Goal: Information Seeking & Learning: Learn about a topic

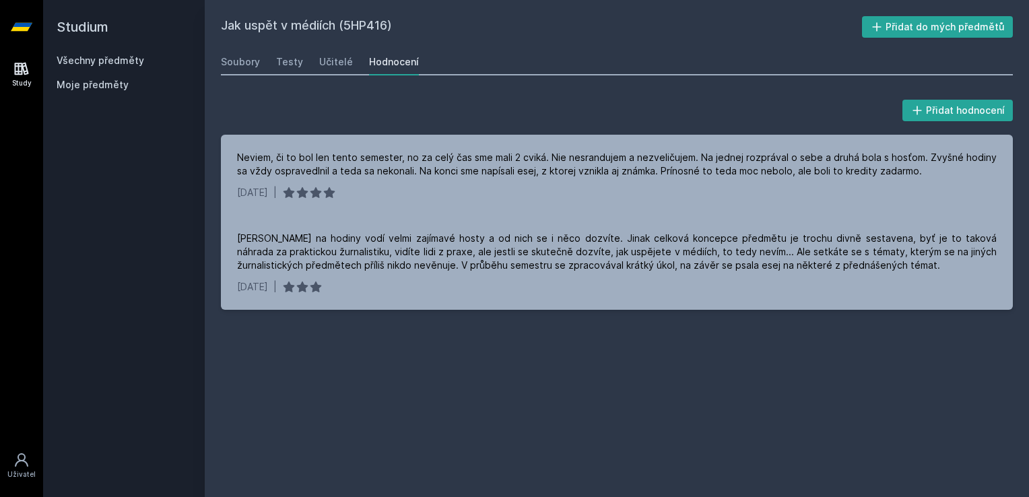
drag, startPoint x: 0, startPoint y: 0, endPoint x: 89, endPoint y: 58, distance: 106.1
click at [89, 58] on link "Všechny předměty" at bounding box center [101, 60] width 88 height 11
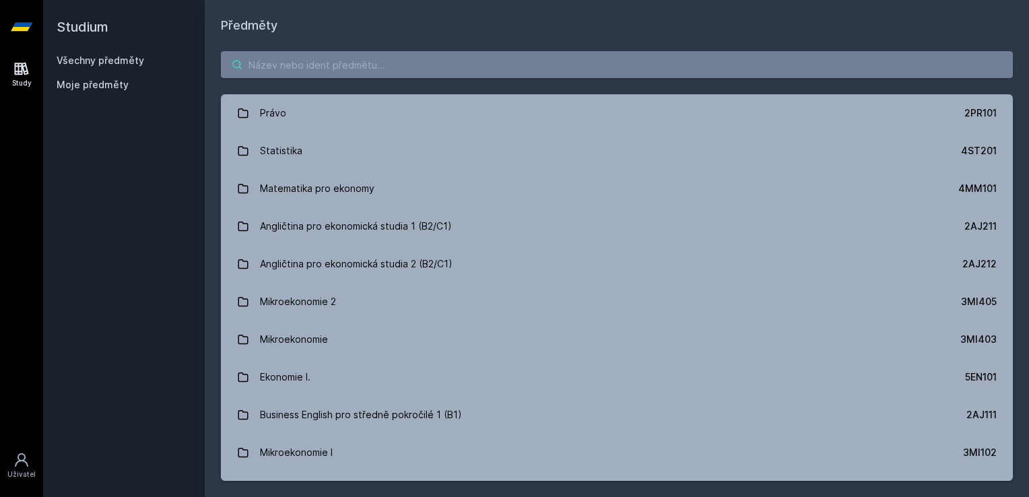
click at [475, 65] on input "search" at bounding box center [617, 64] width 792 height 27
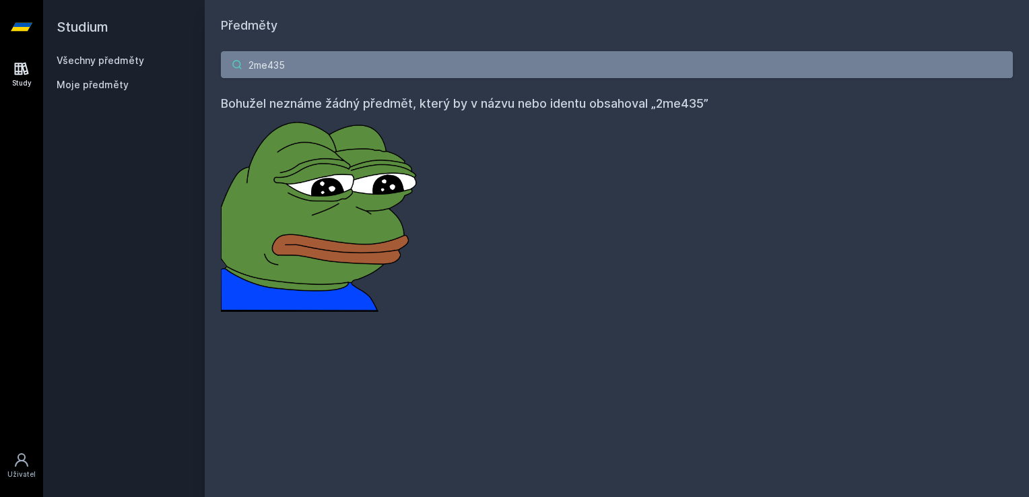
type input "2me435"
click at [117, 65] on link "Všechny předměty" at bounding box center [101, 60] width 88 height 11
drag, startPoint x: 326, startPoint y: 57, endPoint x: 3, endPoint y: -9, distance: 329.8
click at [3, 0] on html "Study Uživatel Studium Všechny předměty Moje předměty Předměty 2me435 Bohužel n…" at bounding box center [514, 248] width 1029 height 497
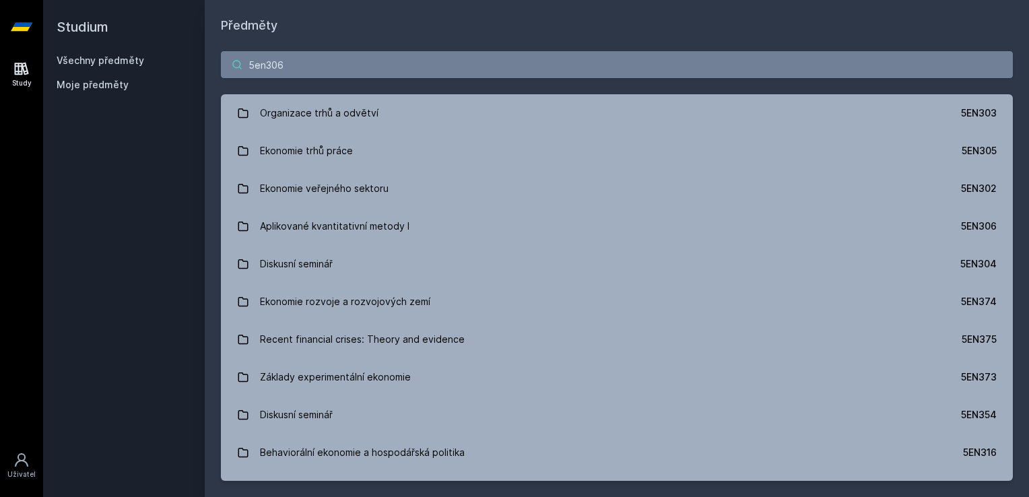
type input "5en306"
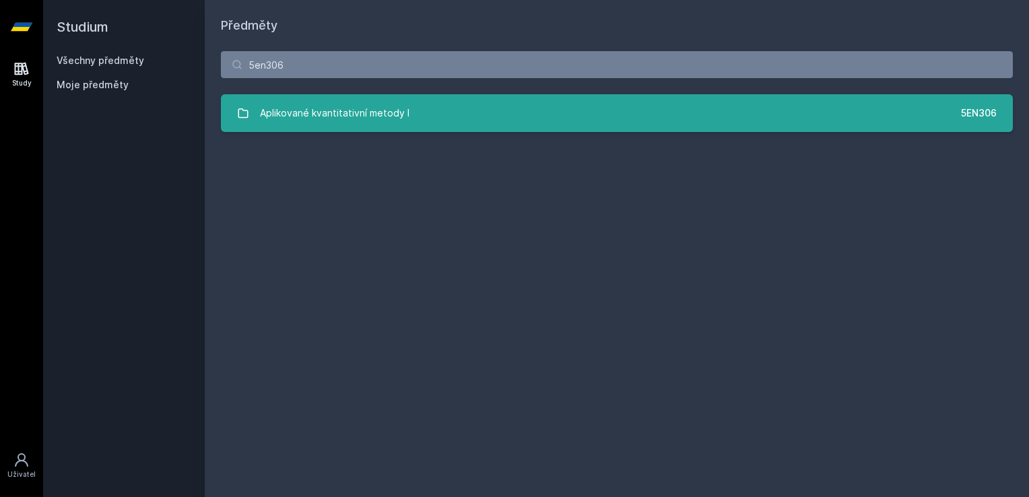
click at [304, 101] on div "Aplikované kvantitativní metody I" at bounding box center [334, 113] width 149 height 27
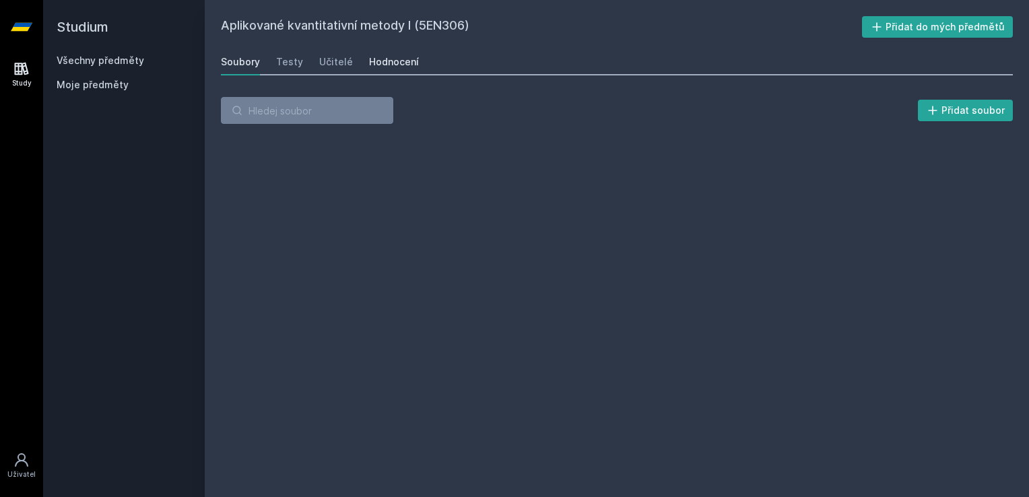
click at [401, 66] on div "Hodnocení" at bounding box center [394, 61] width 50 height 13
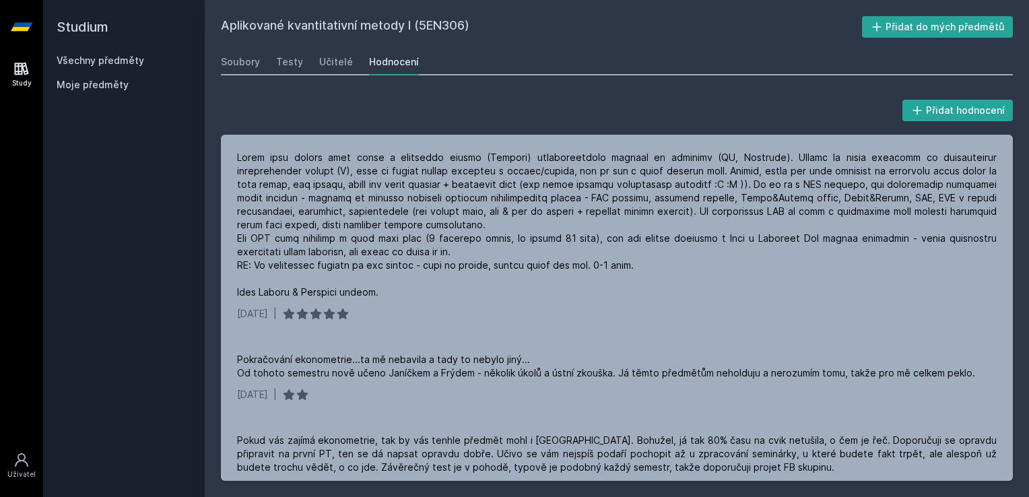
click at [114, 63] on link "Všechny předměty" at bounding box center [101, 60] width 88 height 11
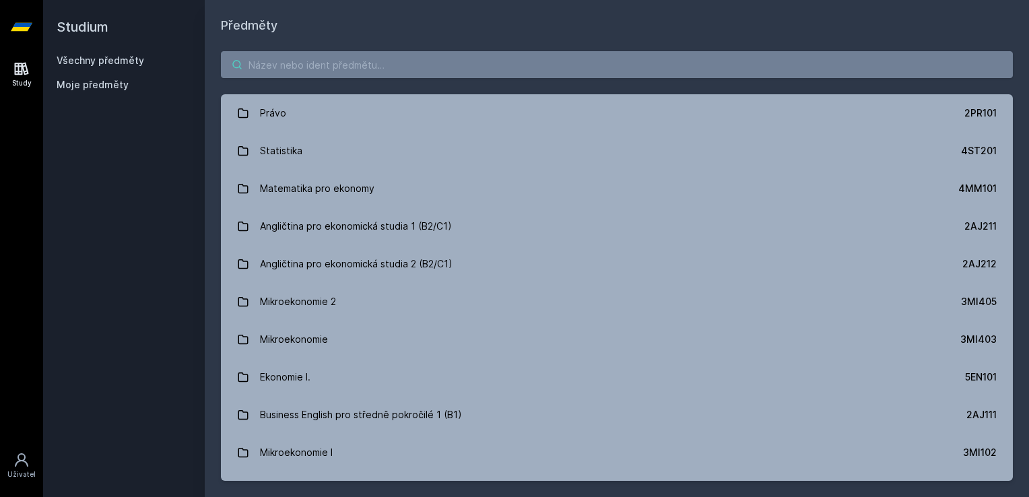
click at [552, 63] on input "search" at bounding box center [617, 64] width 792 height 27
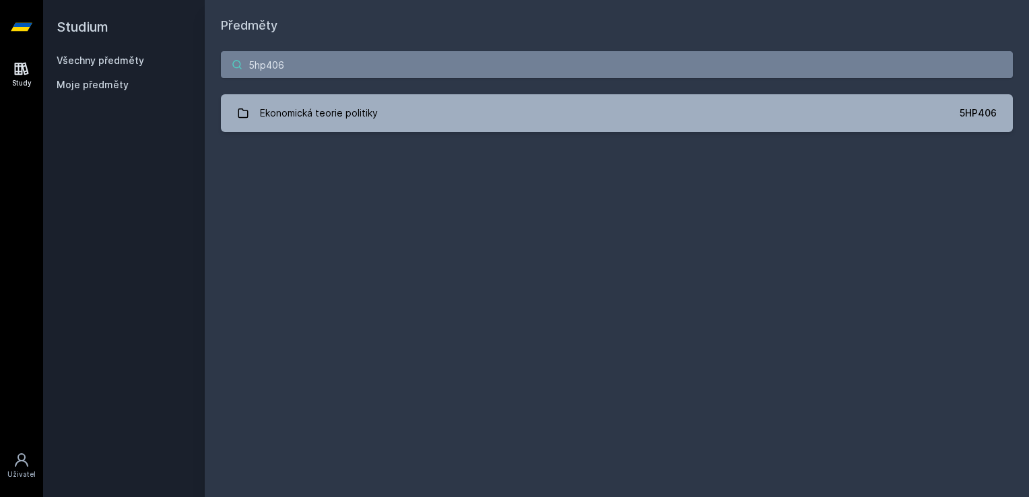
click at [264, 68] on input "5hp406" at bounding box center [617, 64] width 792 height 27
click at [272, 64] on input "5hp406" at bounding box center [617, 64] width 792 height 27
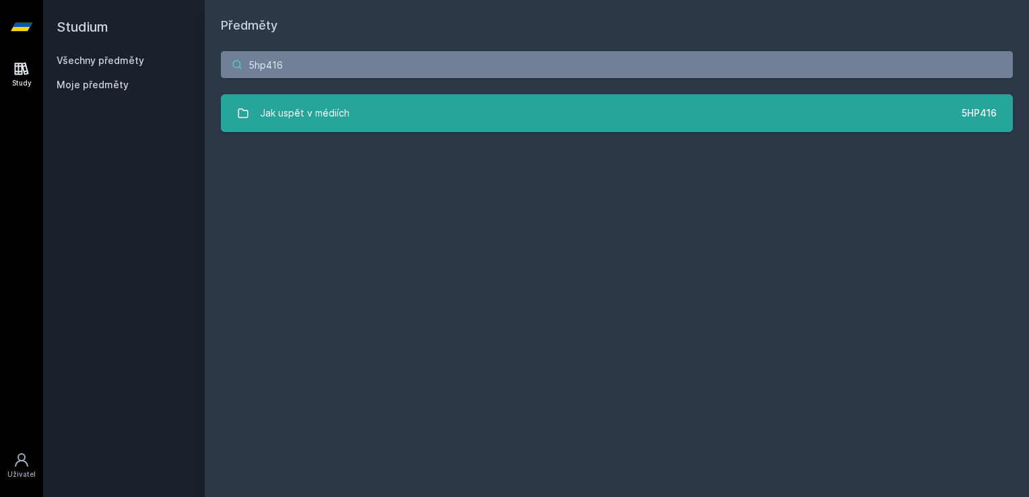
type input "5hp416"
click at [385, 112] on link "Jak uspět v médiích 5HP416" at bounding box center [617, 113] width 792 height 38
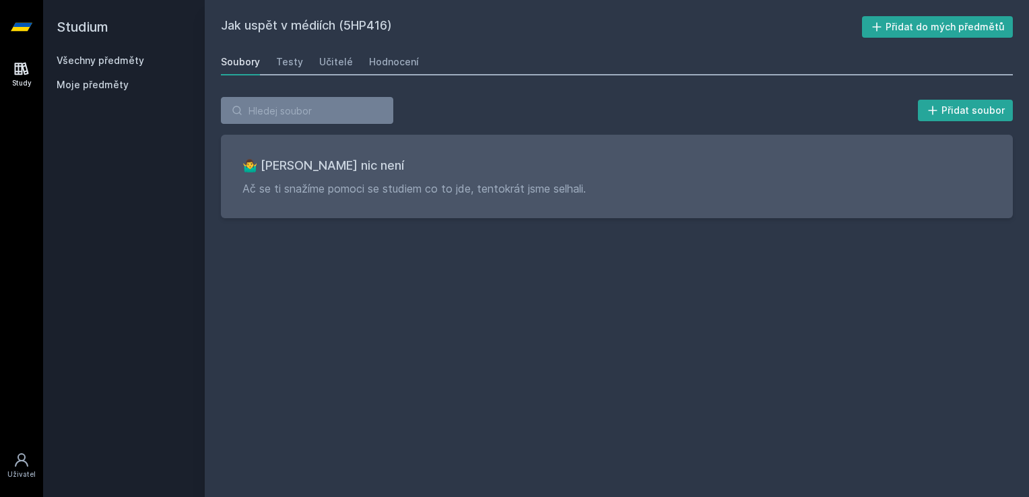
drag, startPoint x: 218, startPoint y: 28, endPoint x: 387, endPoint y: 23, distance: 169.1
click at [387, 23] on div "Jak uspět v médiích (5HP416) Přidat do mých předmětů [GEOGRAPHIC_DATA] Testy Uč…" at bounding box center [617, 248] width 824 height 497
click at [269, 37] on h2 "Jak uspět v médiích (5HP416)" at bounding box center [541, 27] width 641 height 22
click at [403, 63] on div "Hodnocení" at bounding box center [394, 61] width 50 height 13
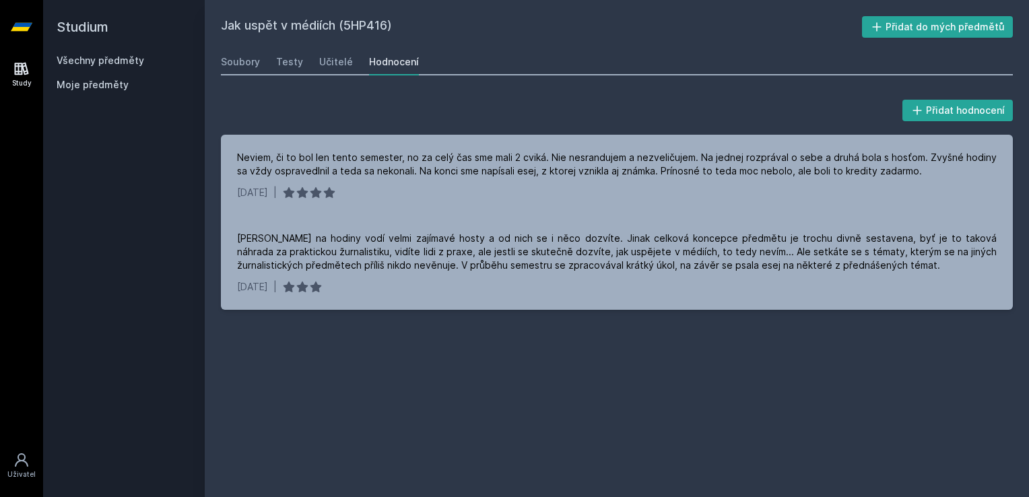
click at [64, 64] on link "Všechny předměty" at bounding box center [101, 60] width 88 height 11
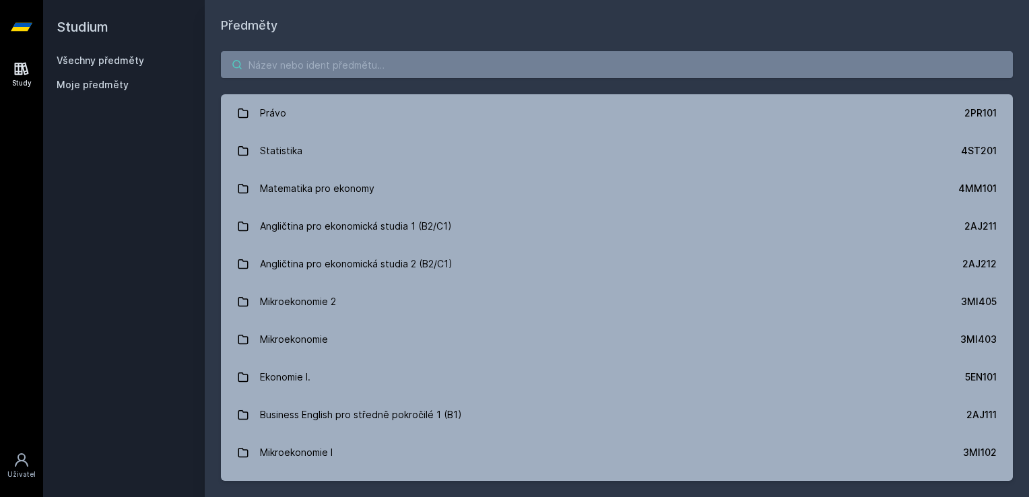
click at [320, 70] on input "search" at bounding box center [617, 64] width 792 height 27
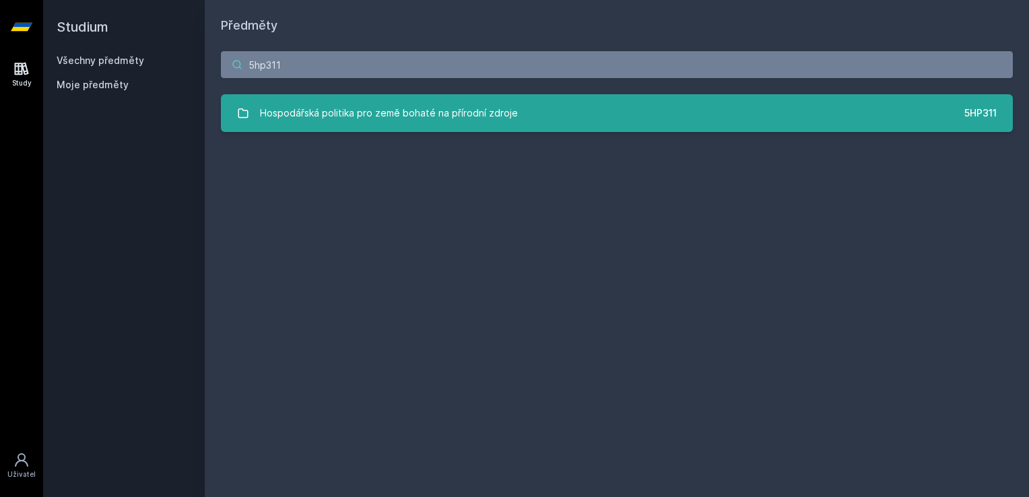
type input "5hp311"
click at [393, 117] on div "Hospodářská politika pro země bohaté na přírodní zdroje" at bounding box center [389, 113] width 258 height 27
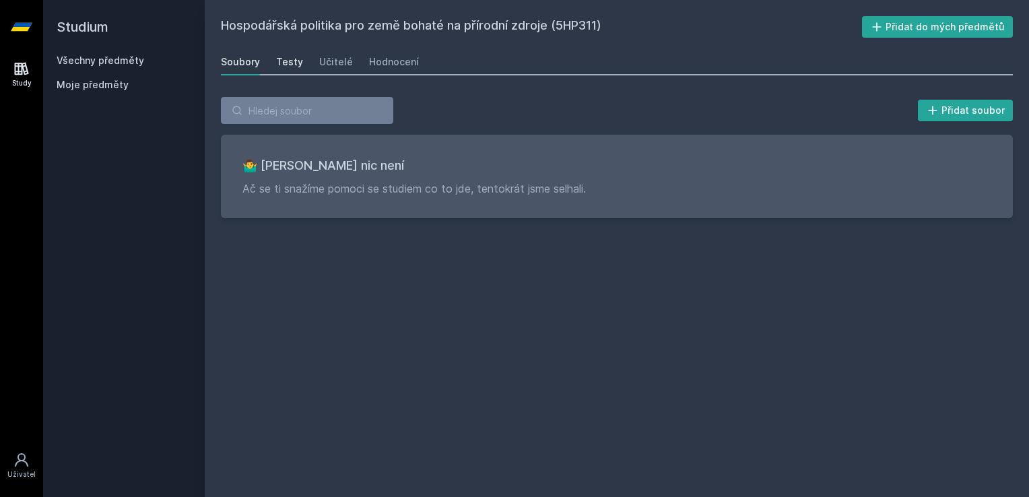
click at [285, 66] on div "Testy" at bounding box center [289, 61] width 27 height 13
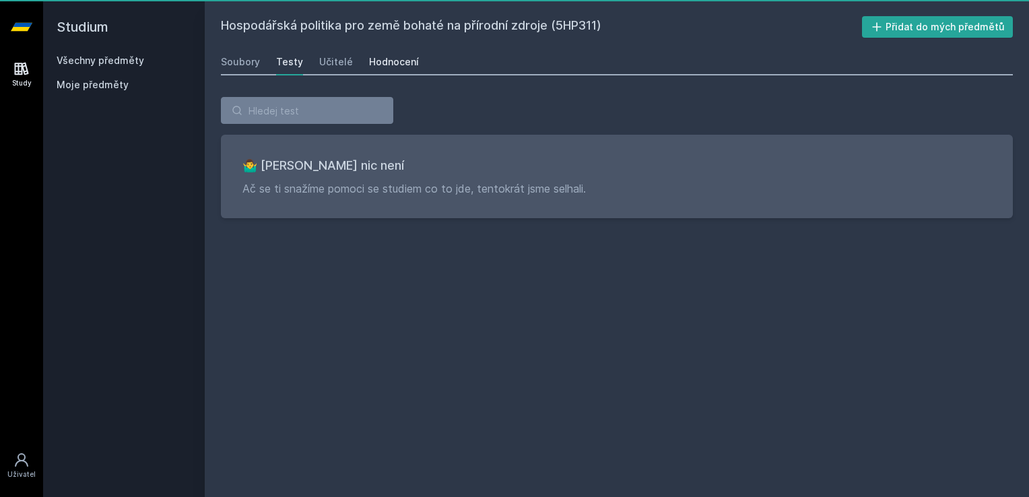
click at [393, 65] on div "Hodnocení" at bounding box center [394, 61] width 50 height 13
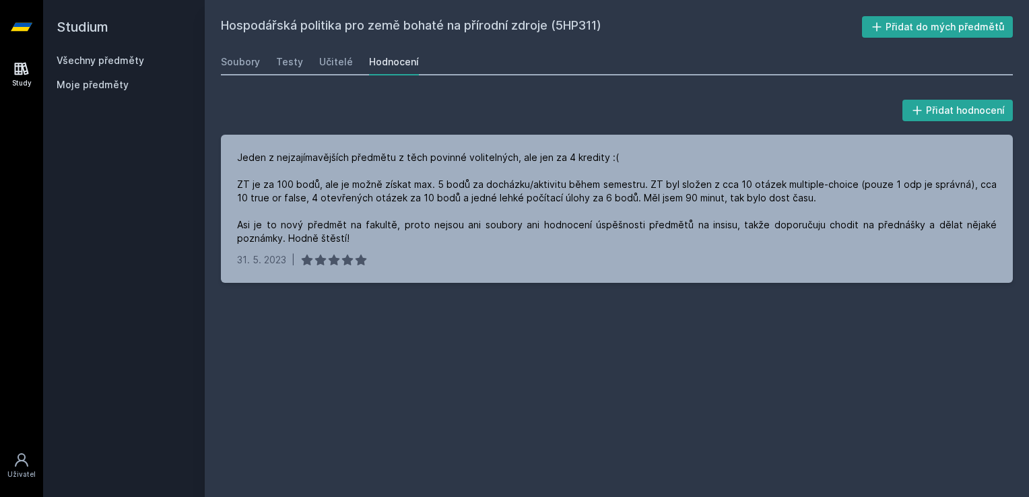
click at [105, 60] on link "Všechny předměty" at bounding box center [101, 60] width 88 height 11
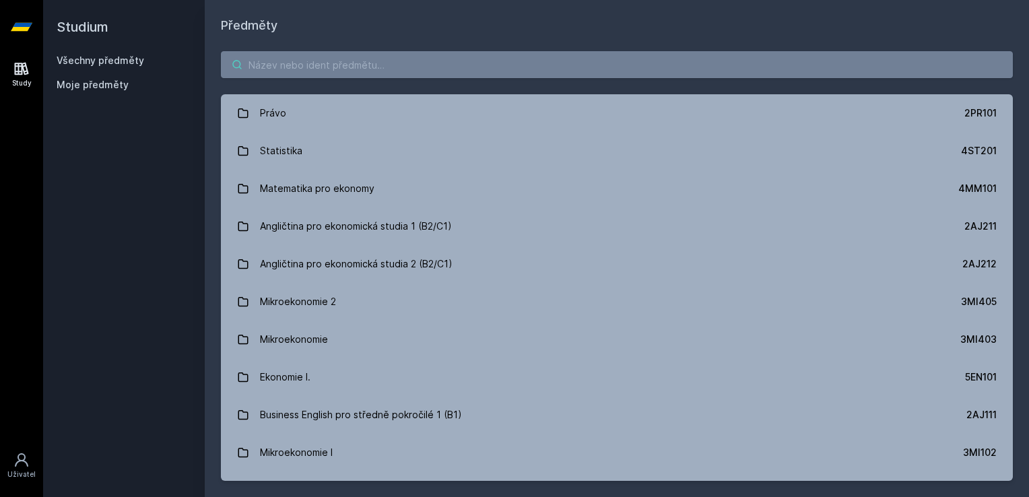
click at [518, 69] on input "search" at bounding box center [617, 64] width 792 height 27
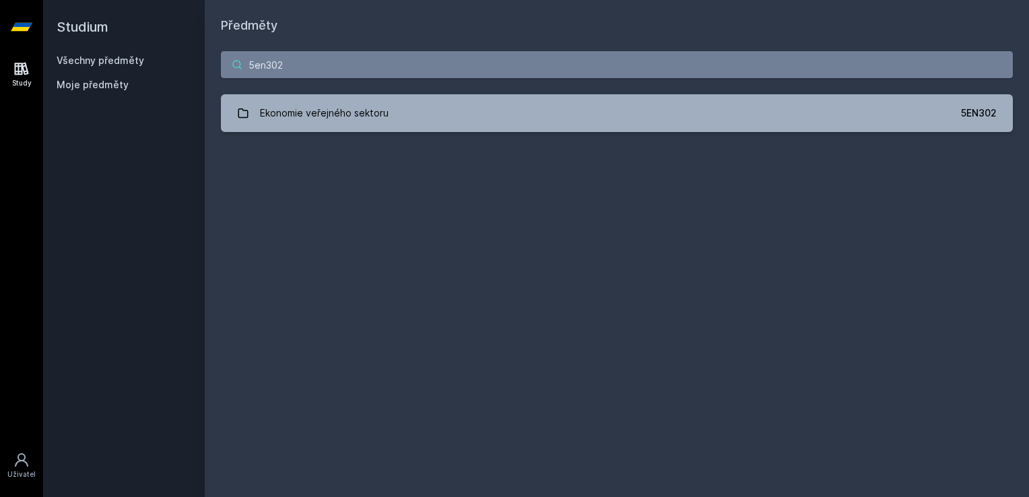
type input "5en302"
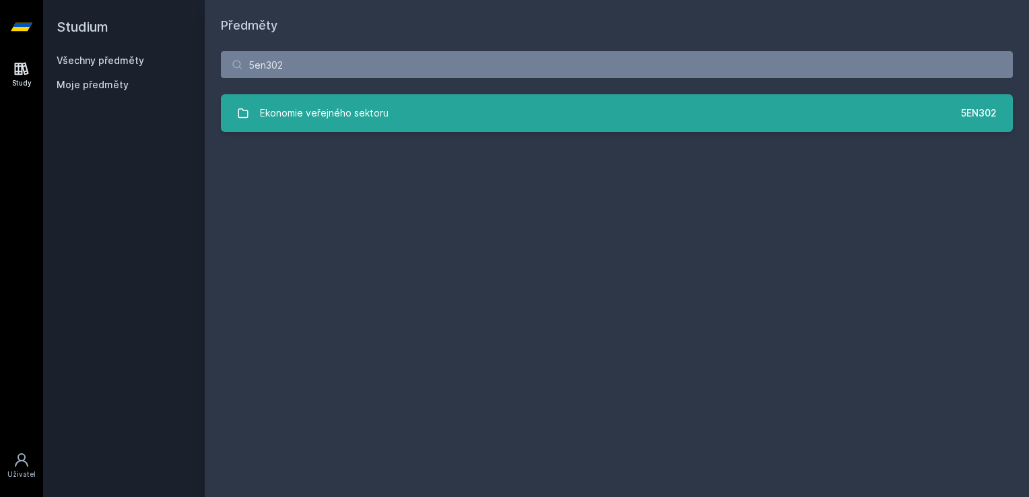
click at [298, 104] on div "Ekonomie veřejného sektoru" at bounding box center [324, 113] width 129 height 27
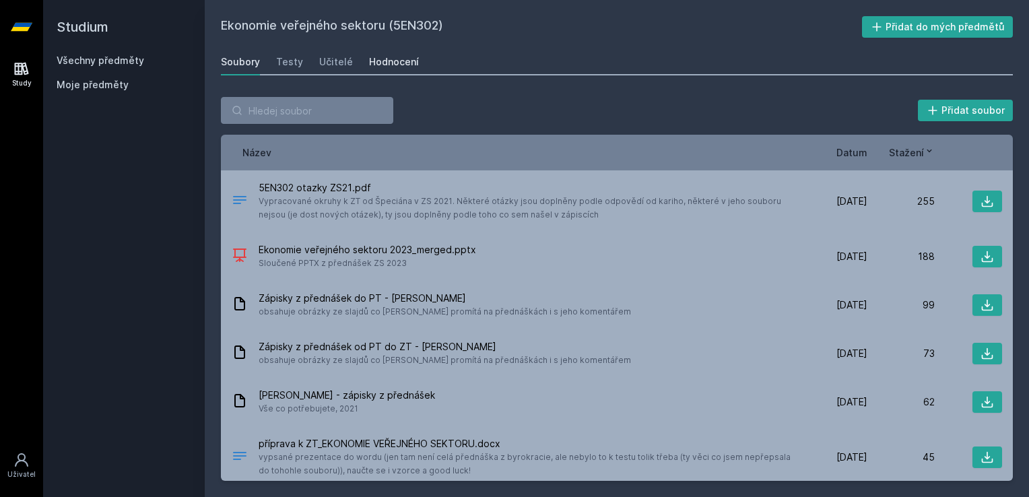
click at [409, 59] on div "Hodnocení" at bounding box center [394, 61] width 50 height 13
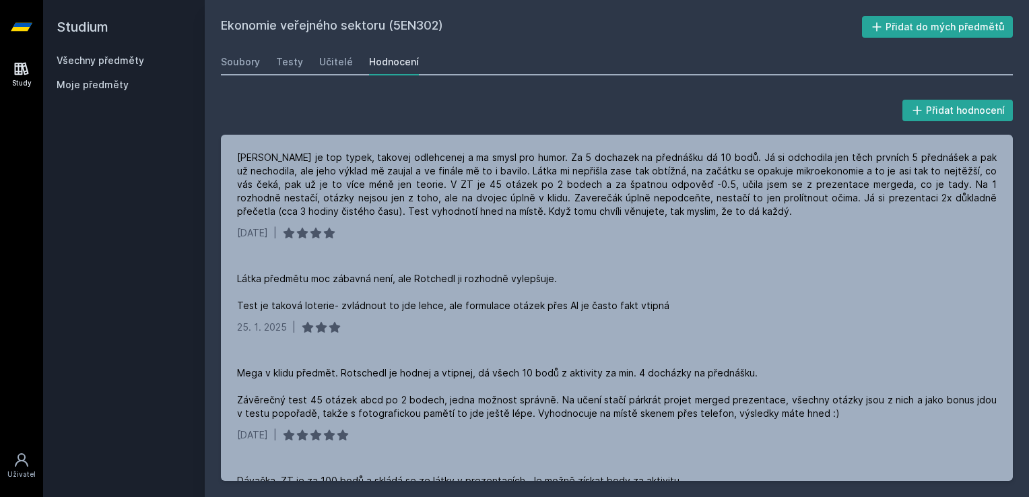
click at [85, 58] on link "Všechny předměty" at bounding box center [101, 60] width 88 height 11
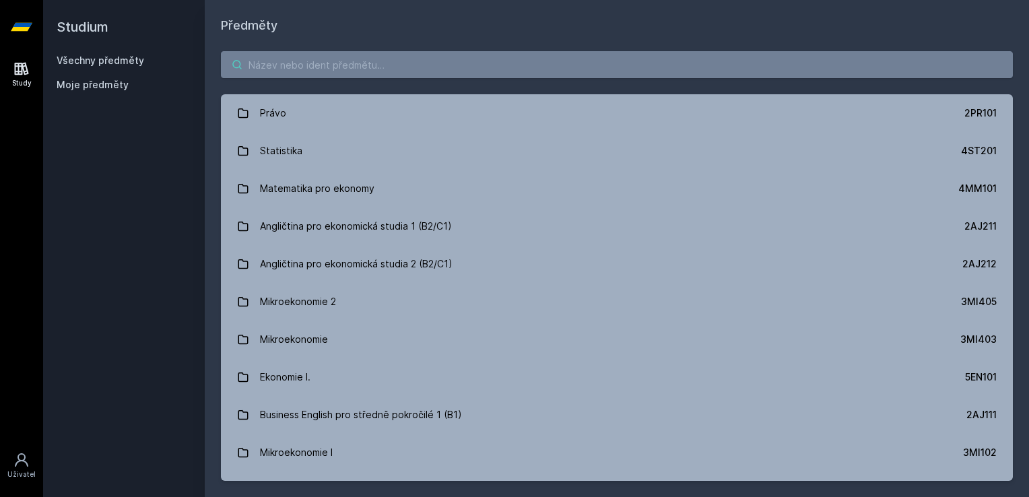
click at [453, 67] on input "search" at bounding box center [617, 64] width 792 height 27
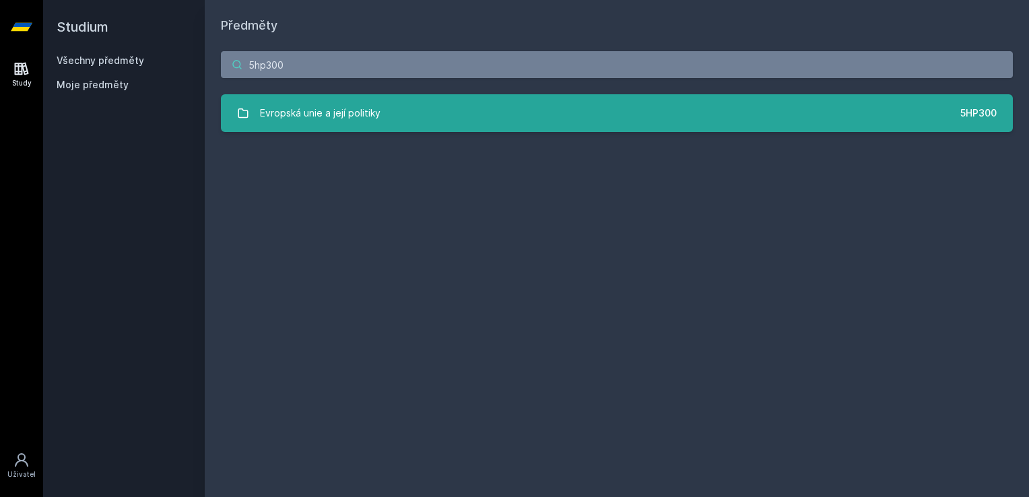
type input "5hp300"
click at [420, 114] on link "Evropská unie a její politiky 5HP300" at bounding box center [617, 113] width 792 height 38
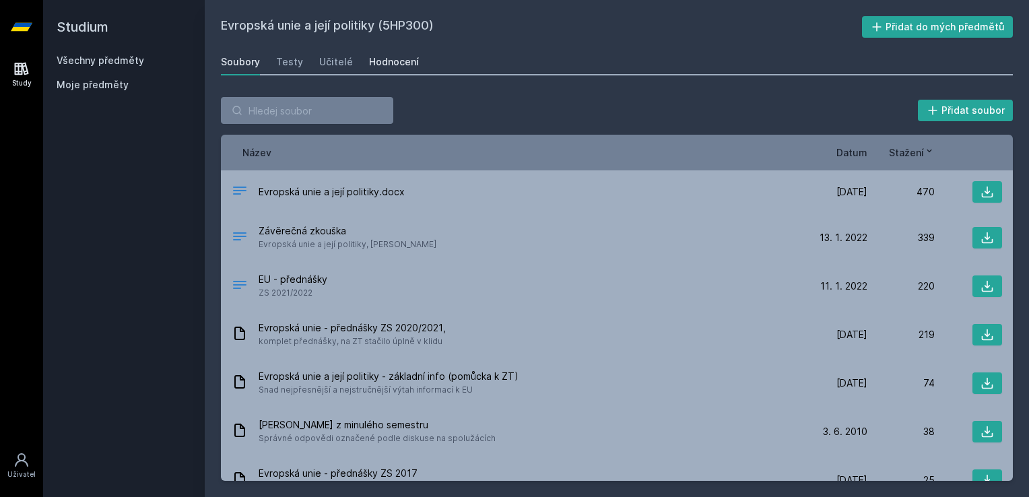
click at [401, 65] on div "Hodnocení" at bounding box center [394, 61] width 50 height 13
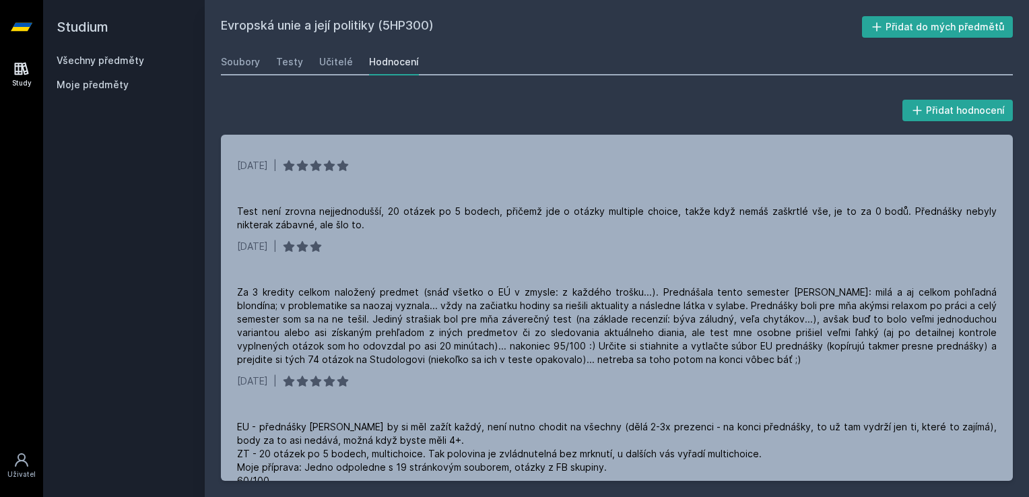
click at [112, 56] on link "Všechny předměty" at bounding box center [101, 60] width 88 height 11
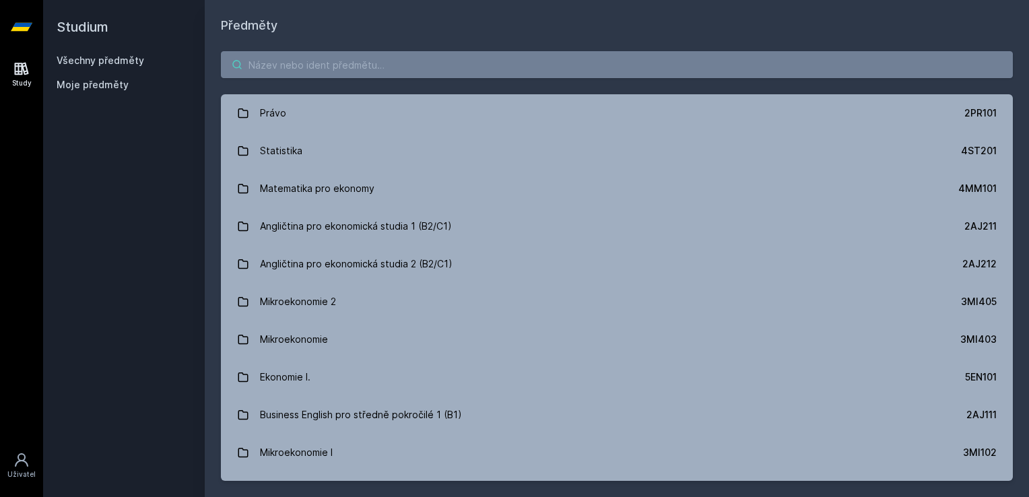
click at [304, 55] on input "search" at bounding box center [617, 64] width 792 height 27
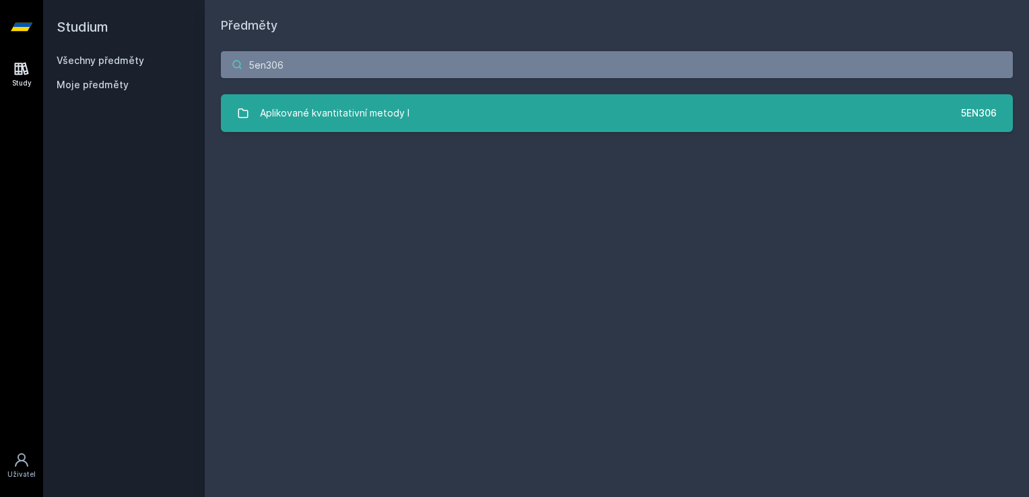
type input "5en306"
click at [294, 108] on div "Aplikované kvantitativní metody I" at bounding box center [334, 113] width 149 height 27
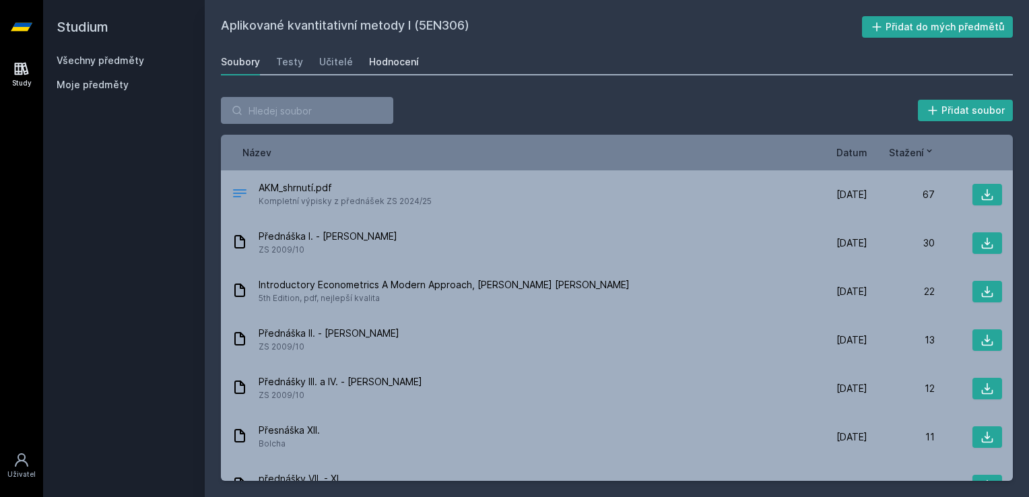
click at [403, 61] on div "Hodnocení" at bounding box center [394, 61] width 50 height 13
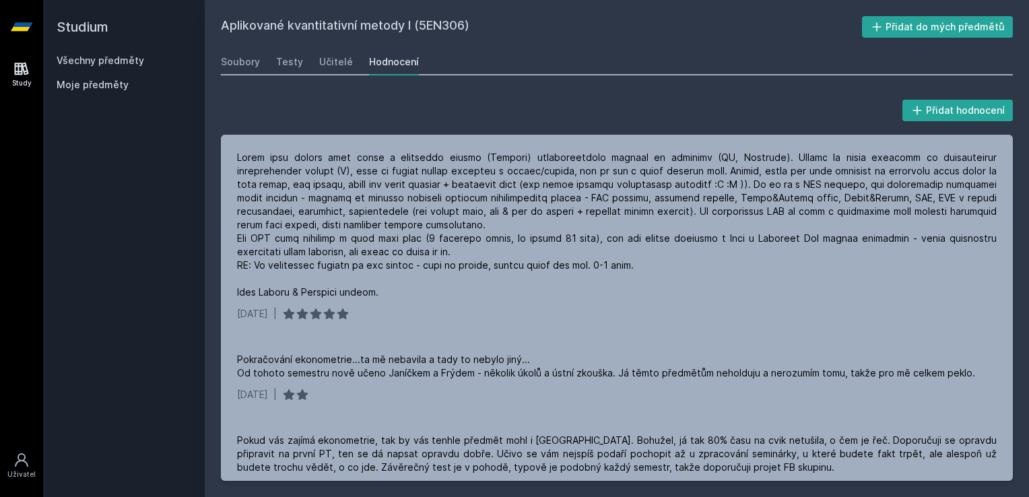
click at [108, 59] on link "Všechny předměty" at bounding box center [101, 60] width 88 height 11
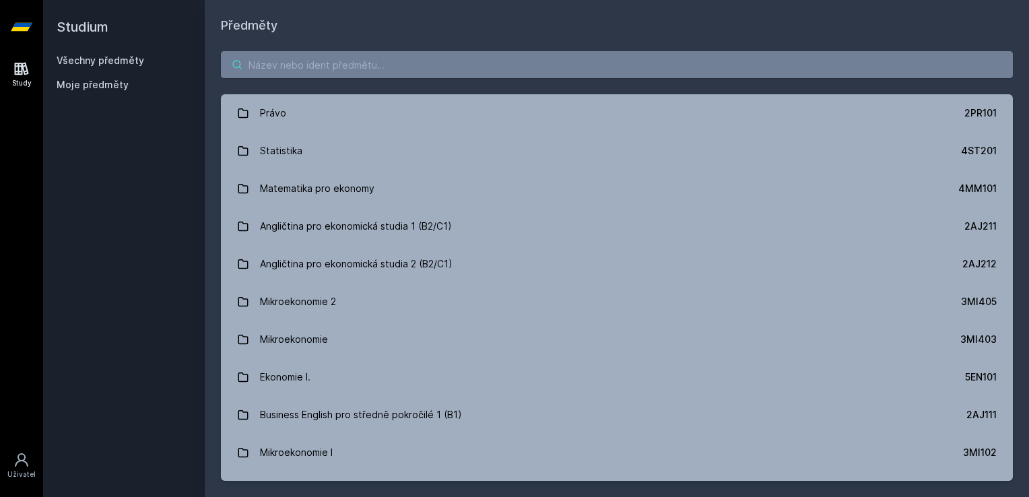
click at [388, 66] on input "search" at bounding box center [617, 64] width 792 height 27
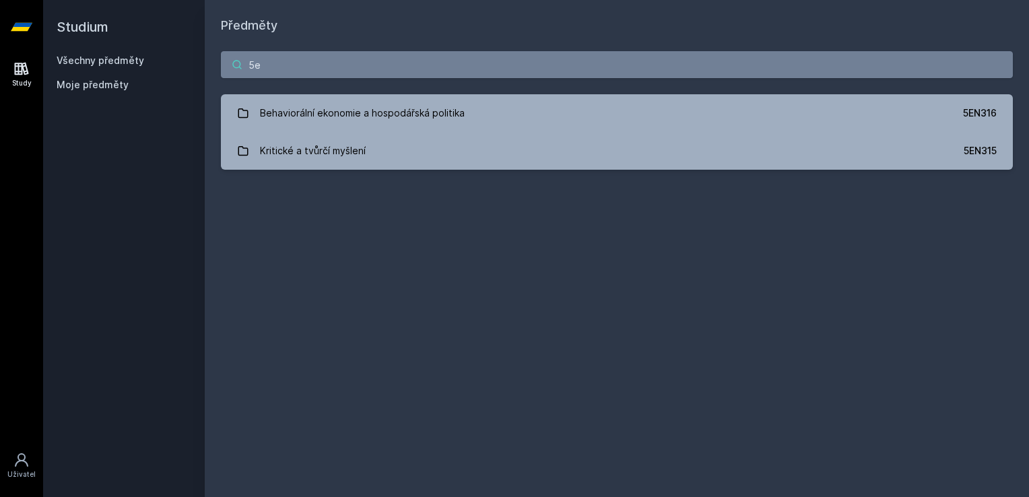
type input "5"
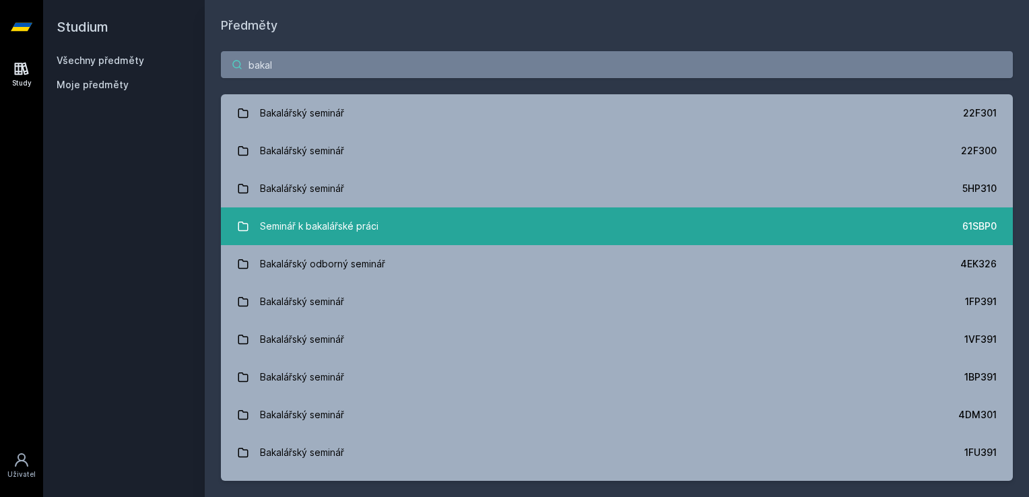
type input "bakal"
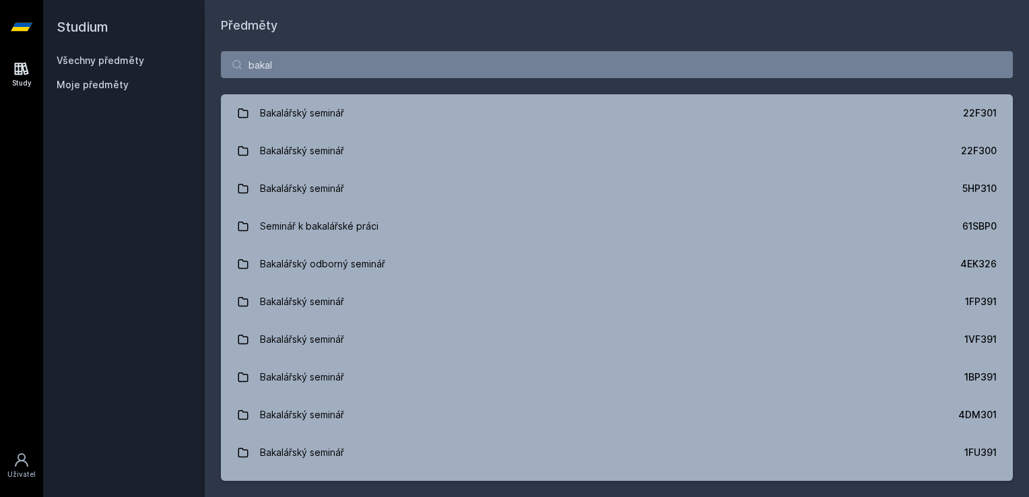
drag, startPoint x: 658, startPoint y: 226, endPoint x: 734, endPoint y: 83, distance: 161.7
click at [734, 83] on div "bakal Bakalářský seminář 22F301 Bakalářský seminář 22F300 Bakalářský seminář 5H…" at bounding box center [617, 266] width 824 height 462
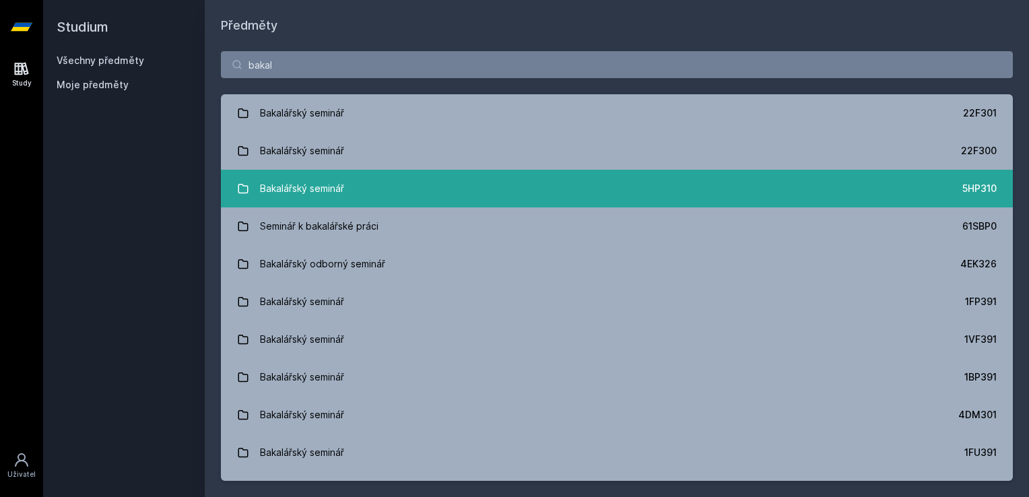
click at [510, 180] on link "Bakalářský seminář 5HP310" at bounding box center [617, 189] width 792 height 38
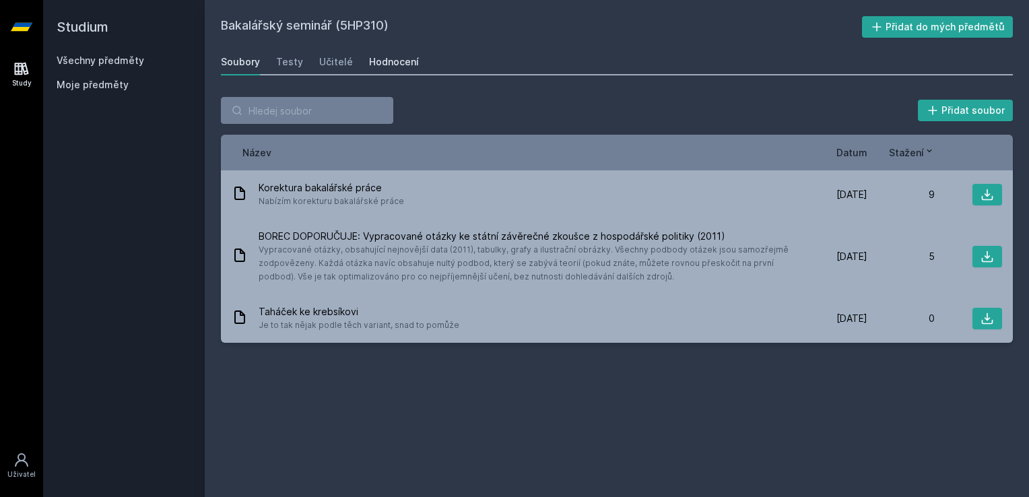
click at [394, 55] on div "Hodnocení" at bounding box center [394, 61] width 50 height 13
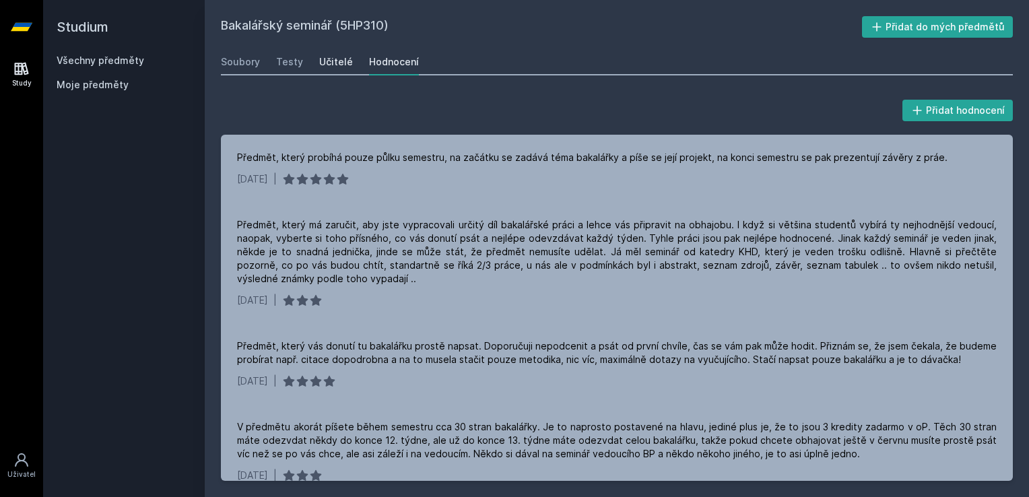
click at [329, 68] on div "Učitelé" at bounding box center [336, 61] width 34 height 13
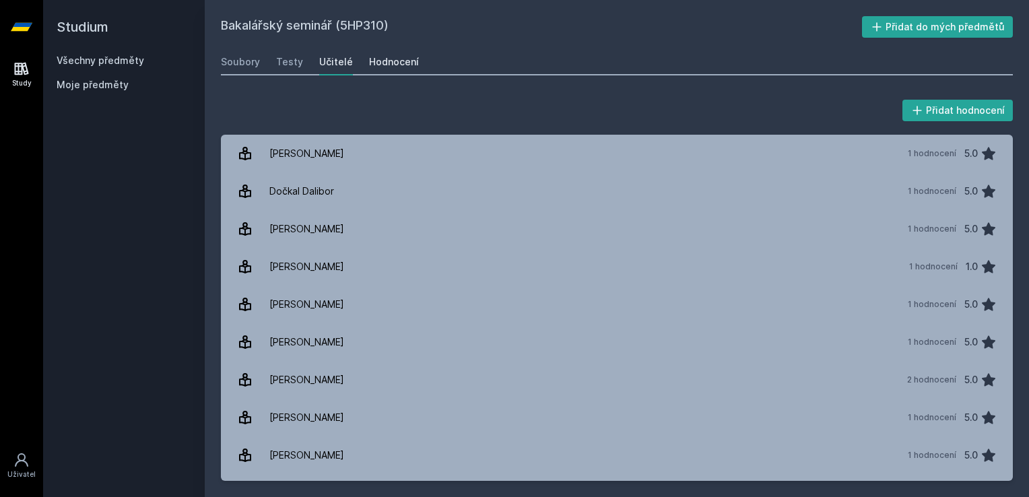
click at [400, 63] on div "Hodnocení" at bounding box center [394, 61] width 50 height 13
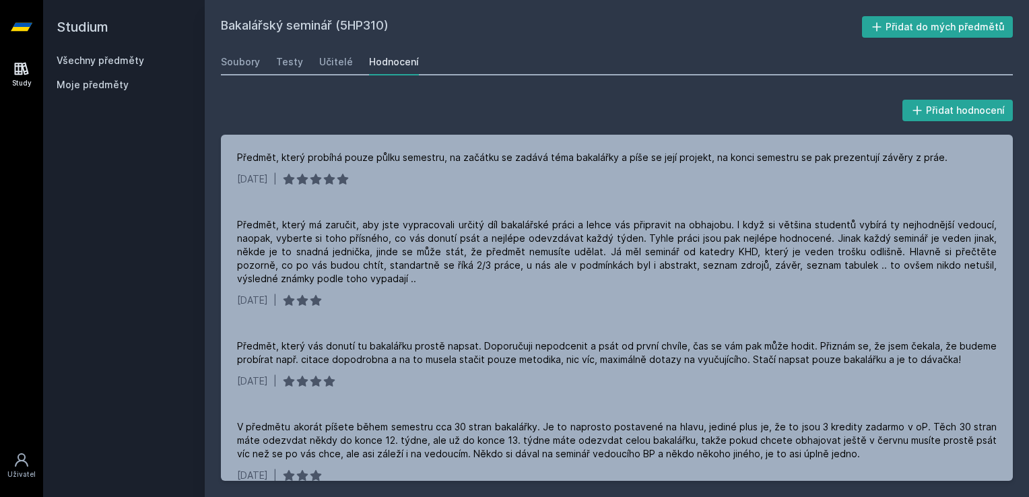
drag, startPoint x: 92, startPoint y: 67, endPoint x: 97, endPoint y: 62, distance: 7.6
click at [97, 62] on div "Všechny předměty Moje předměty" at bounding box center [124, 75] width 135 height 43
click at [97, 62] on link "Všechny předměty" at bounding box center [101, 60] width 88 height 11
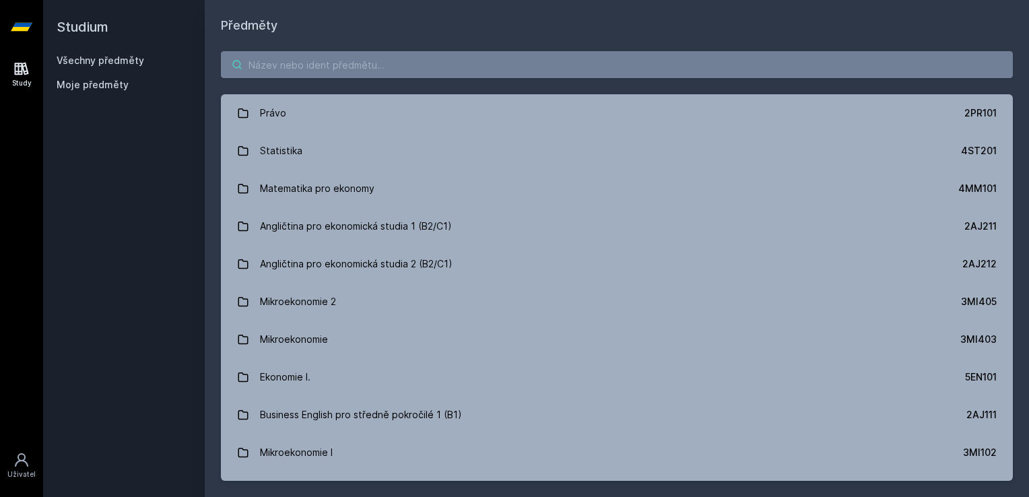
click at [444, 74] on input "search" at bounding box center [617, 64] width 792 height 27
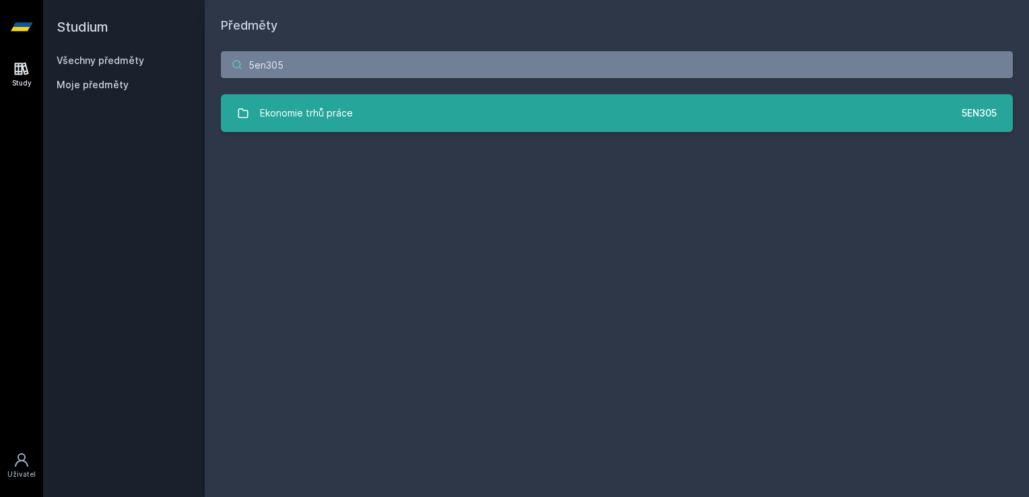
type input "5en305"
click at [417, 125] on link "Ekonomie trhů práce 5EN305" at bounding box center [617, 113] width 792 height 38
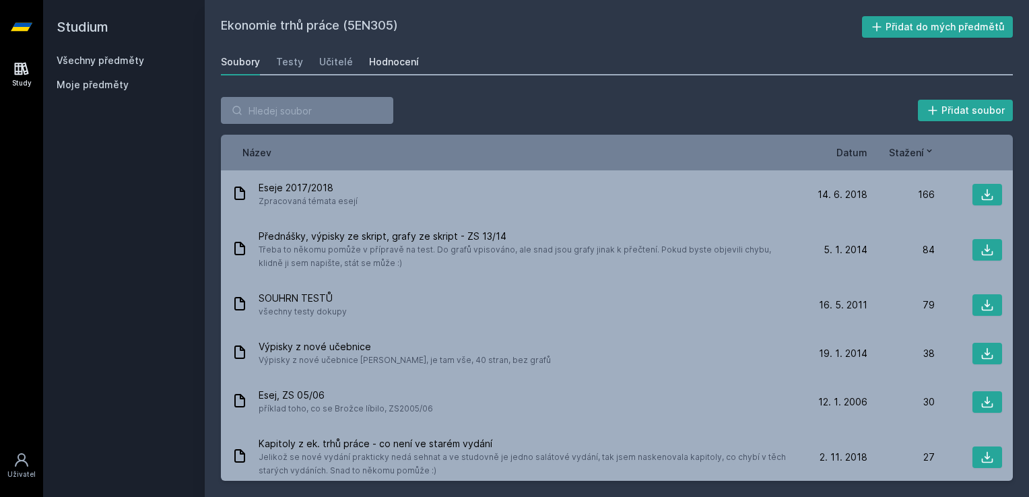
click at [393, 60] on div "Hodnocení" at bounding box center [394, 61] width 50 height 13
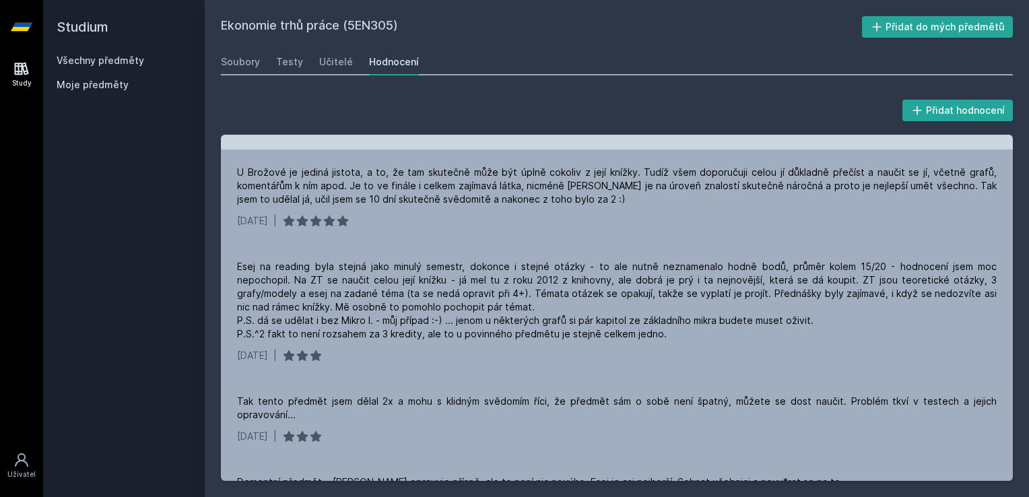
scroll to position [191, 0]
